Goal: Navigation & Orientation: Find specific page/section

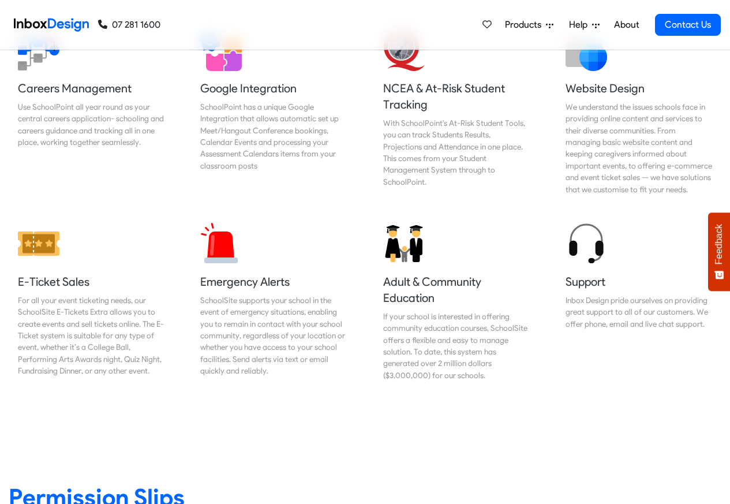
scroll to position [1315, 0]
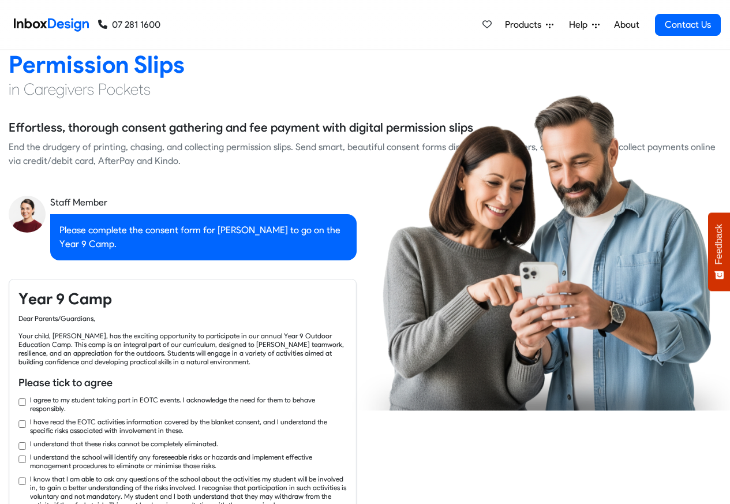
checkbox input "true"
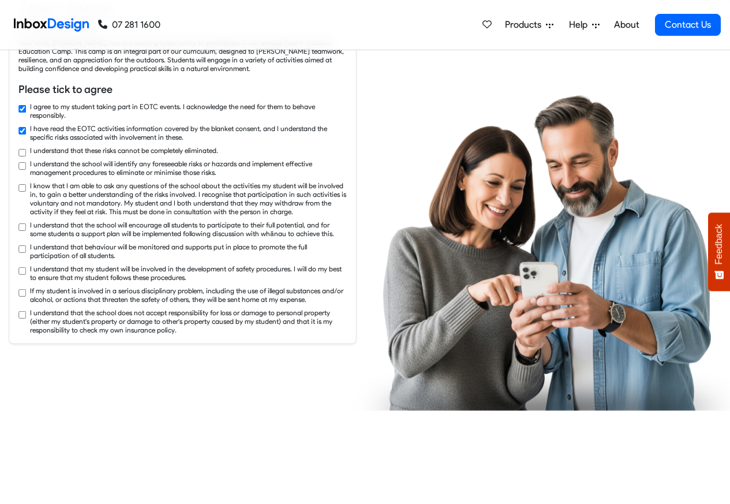
checkbox input "true"
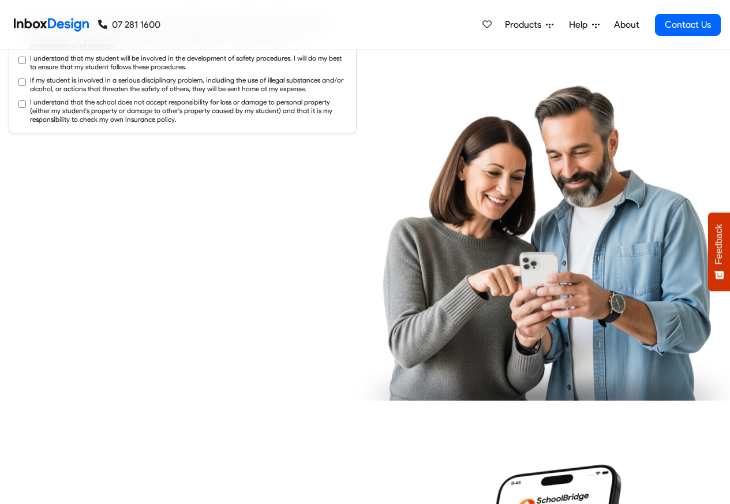
checkbox input "true"
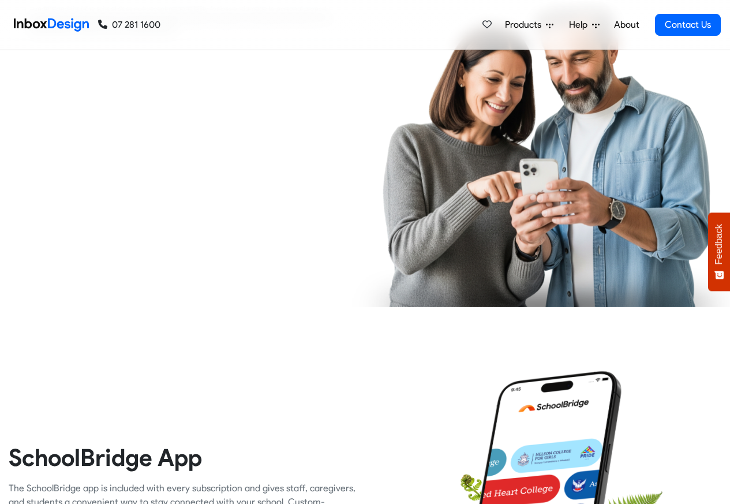
checkbox input "true"
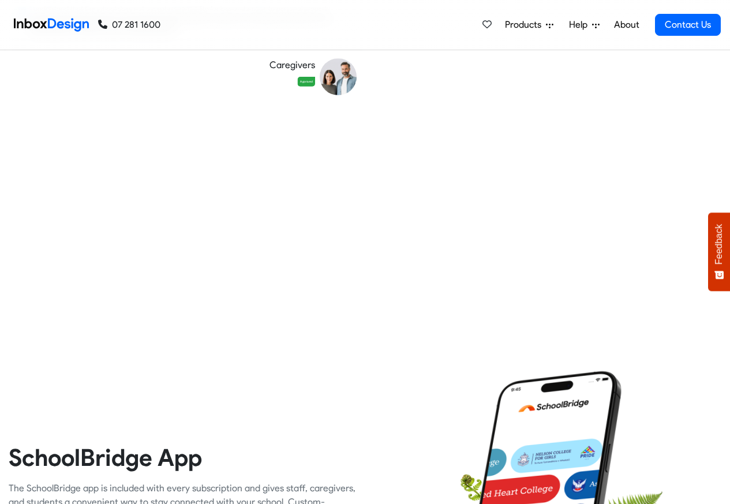
checkbox input "false"
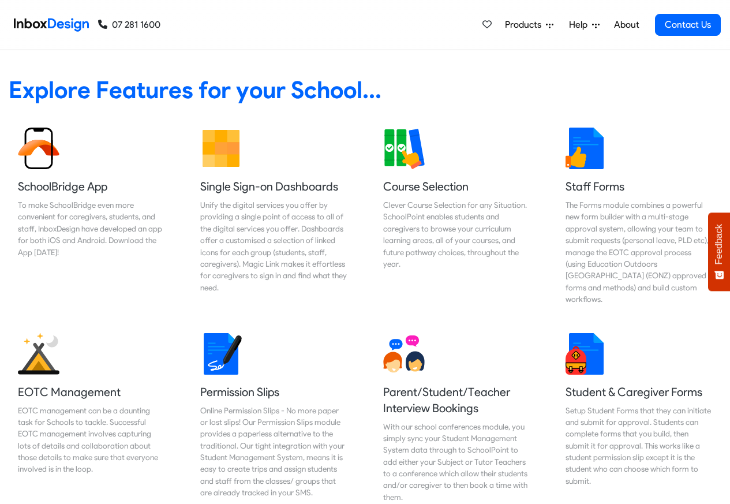
checkbox input "false"
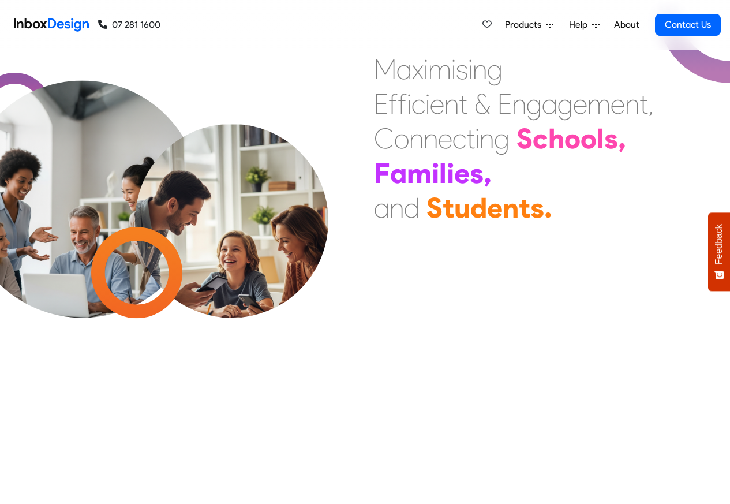
checkbox input "false"
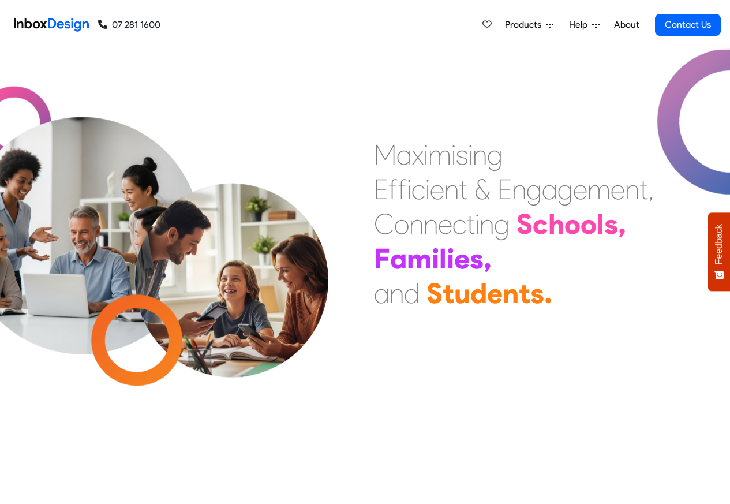
checkbox input "false"
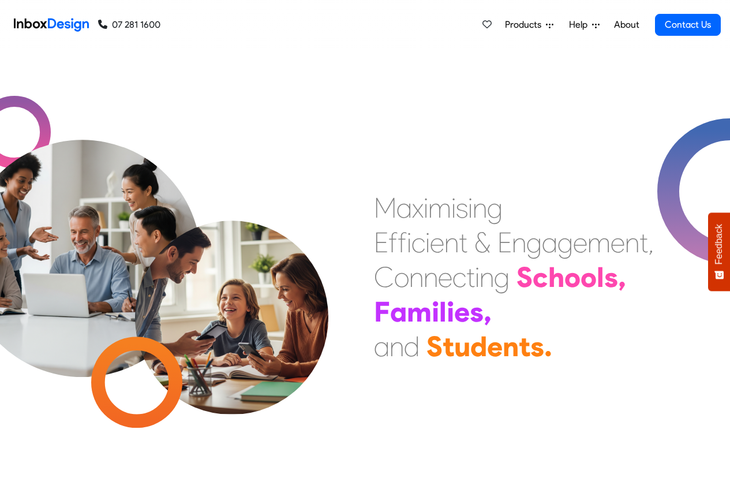
checkbox input "true"
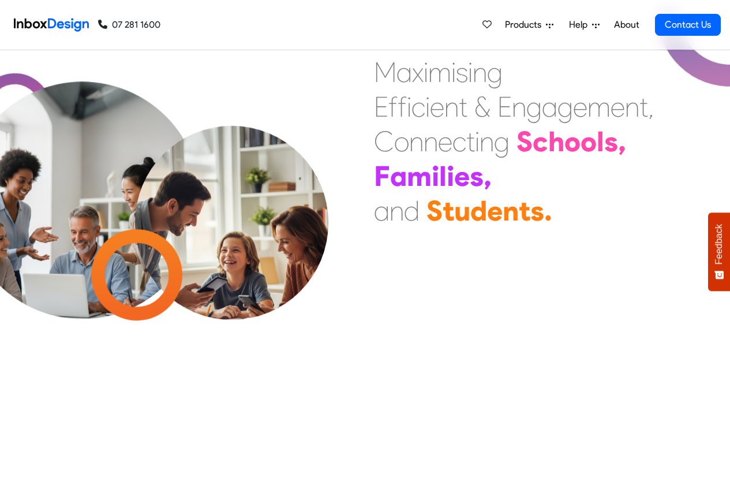
checkbox input "true"
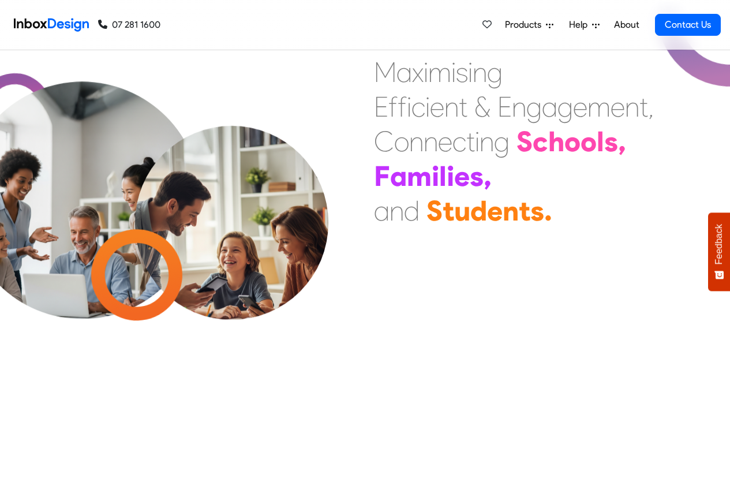
checkbox input "true"
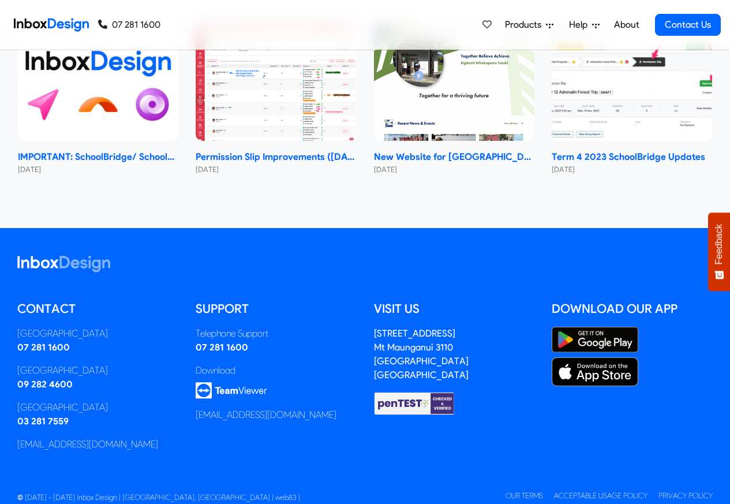
checkbox input "true"
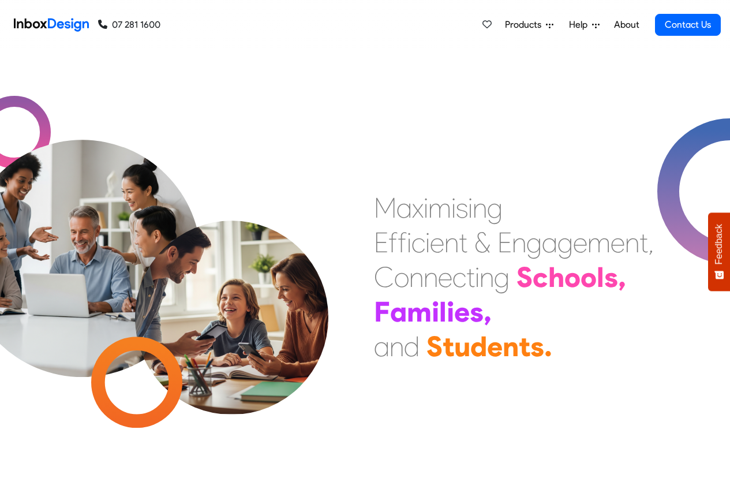
click at [628, 25] on link "About" at bounding box center [626, 24] width 32 height 23
